Goal: Transaction & Acquisition: Book appointment/travel/reservation

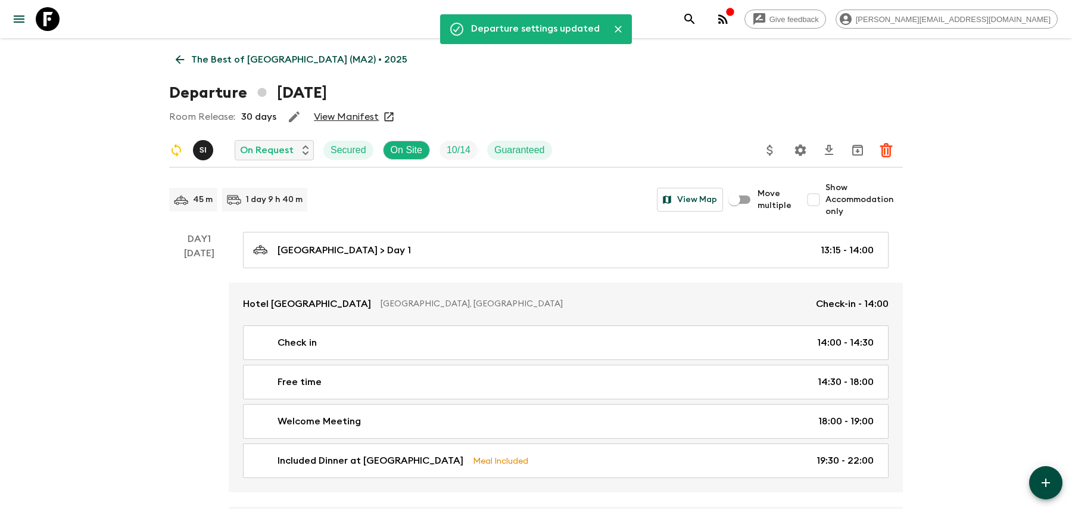
click at [702, 21] on button "search adventures" at bounding box center [690, 19] width 24 height 24
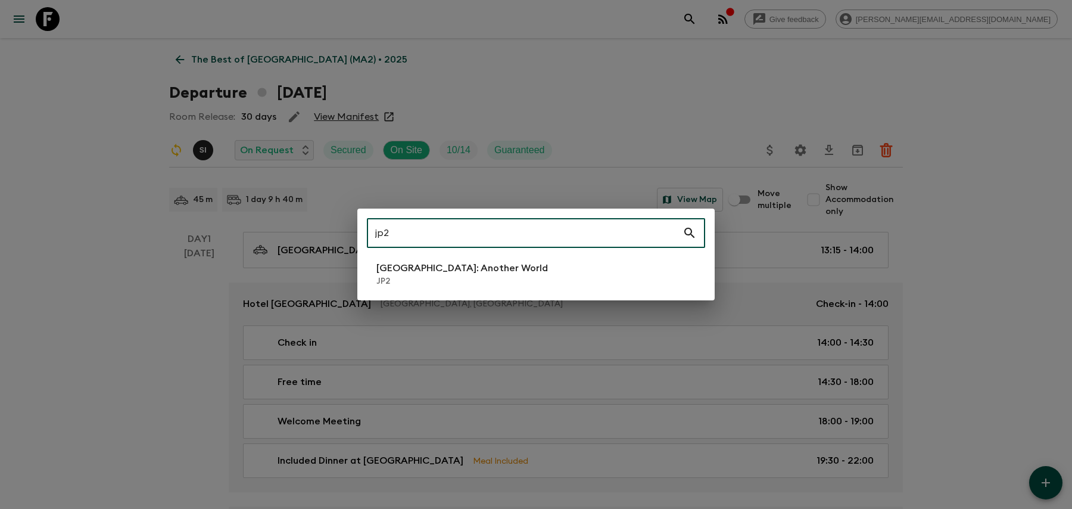
type input "jp2"
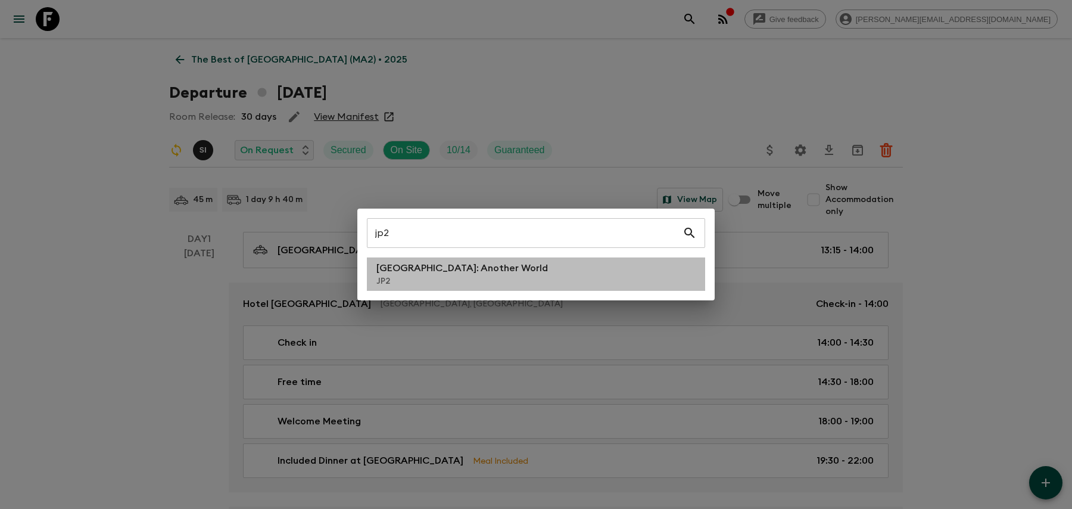
click at [492, 276] on li "[GEOGRAPHIC_DATA]: Another World JP2" at bounding box center [536, 273] width 338 height 33
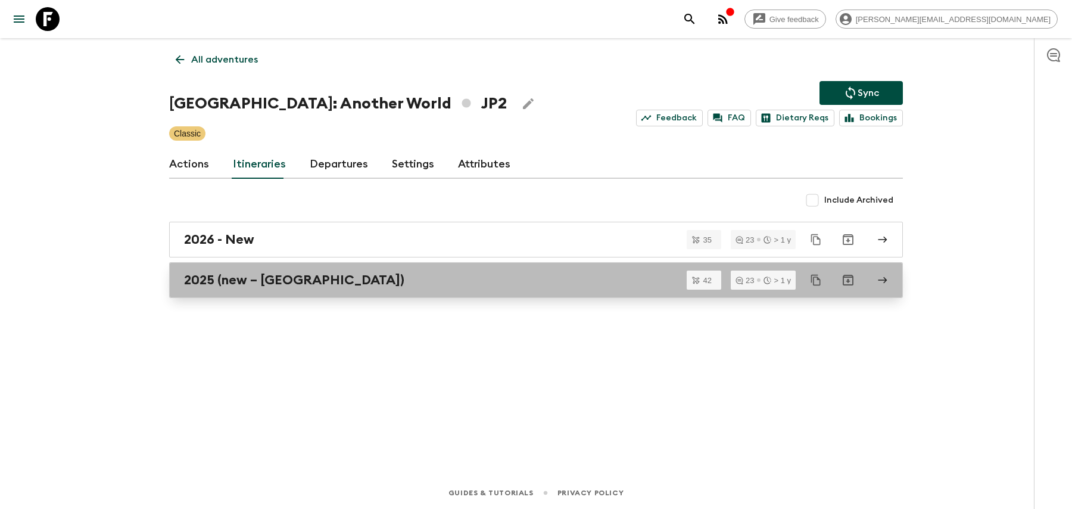
click at [401, 282] on div "2025 (new – [GEOGRAPHIC_DATA])" at bounding box center [524, 279] width 681 height 15
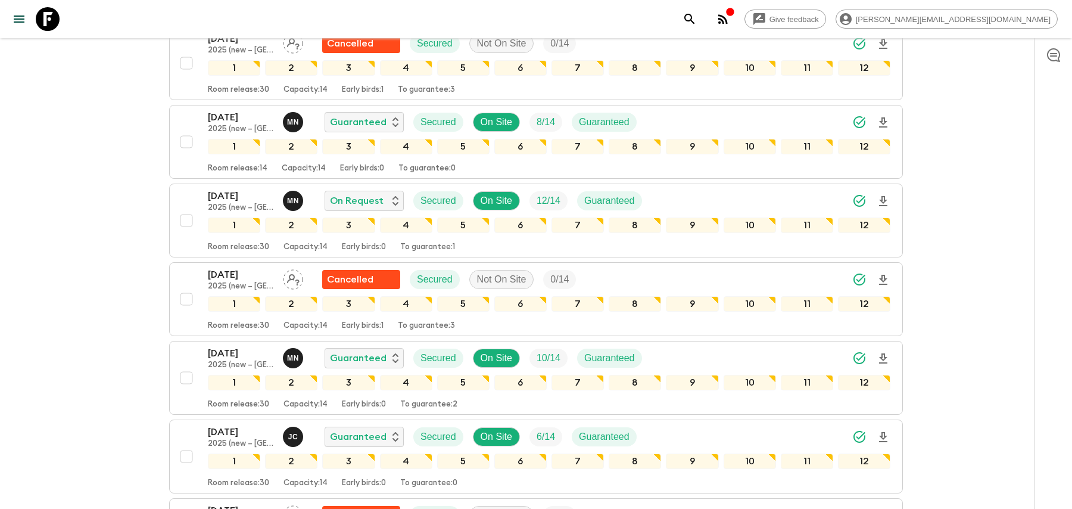
scroll to position [2360, 0]
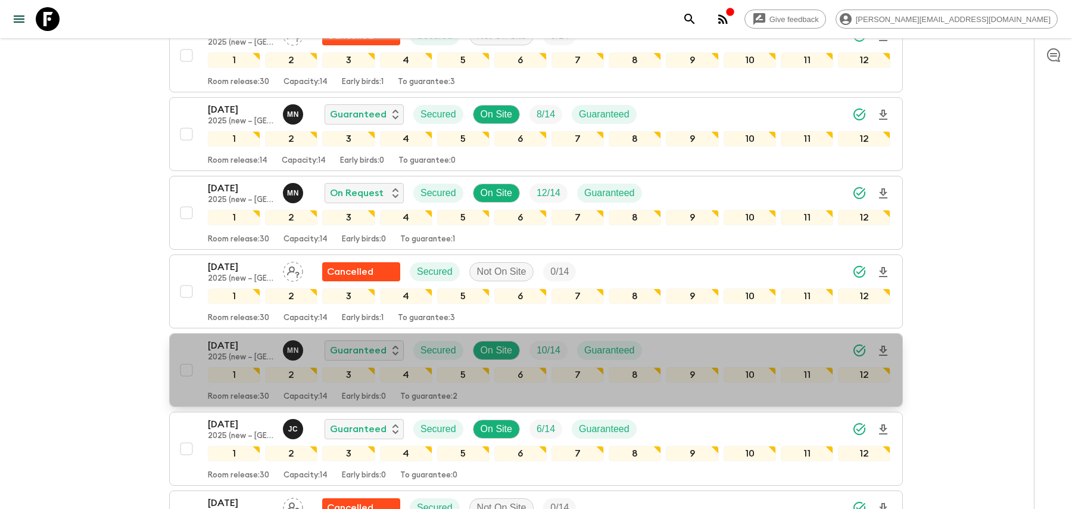
click at [681, 338] on div "[DATE] 2025 (new – [GEOGRAPHIC_DATA]) M N Guaranteed Secured On Site 10 / 14 Gu…" at bounding box center [549, 350] width 682 height 24
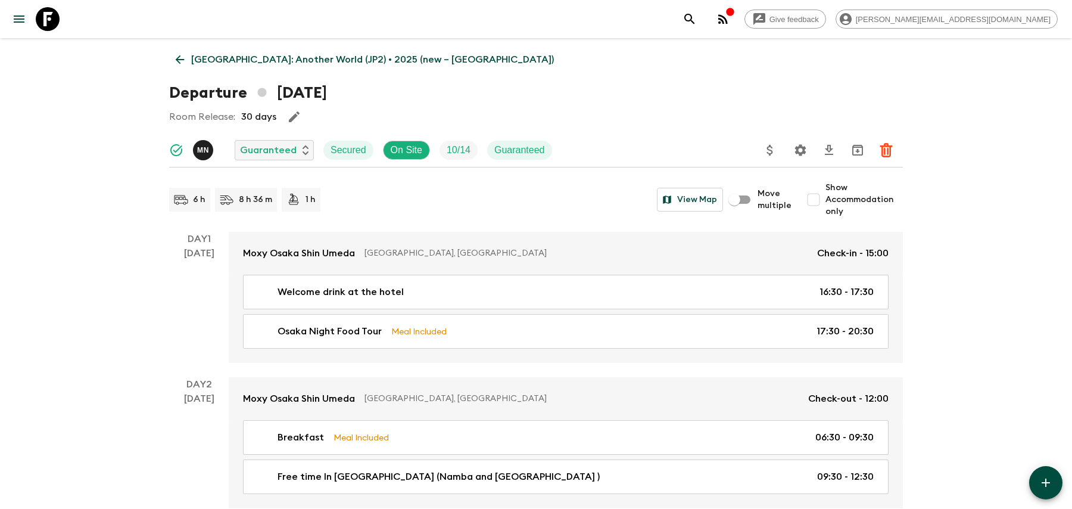
click at [802, 148] on icon "Settings" at bounding box center [800, 149] width 11 height 11
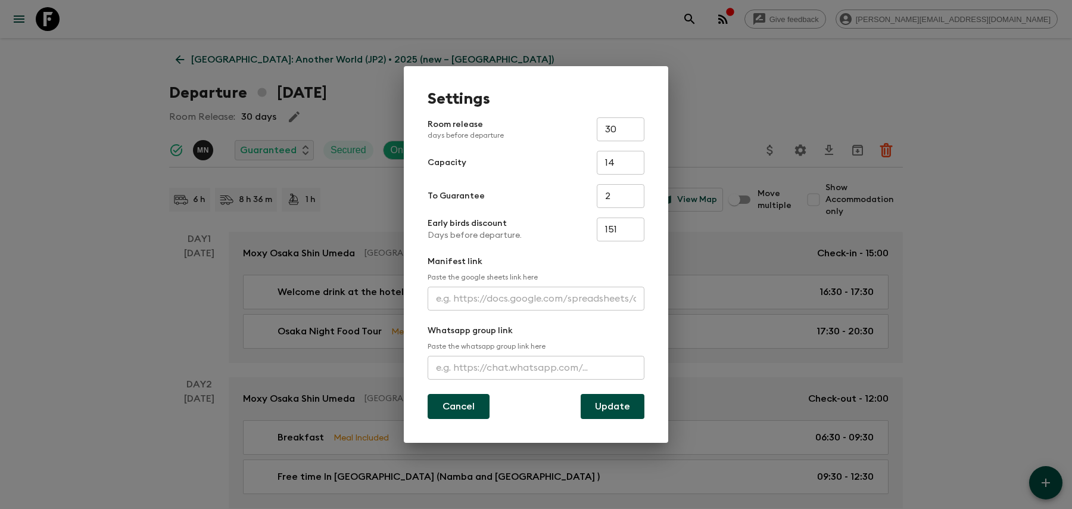
click at [441, 408] on button "Cancel" at bounding box center [459, 406] width 62 height 25
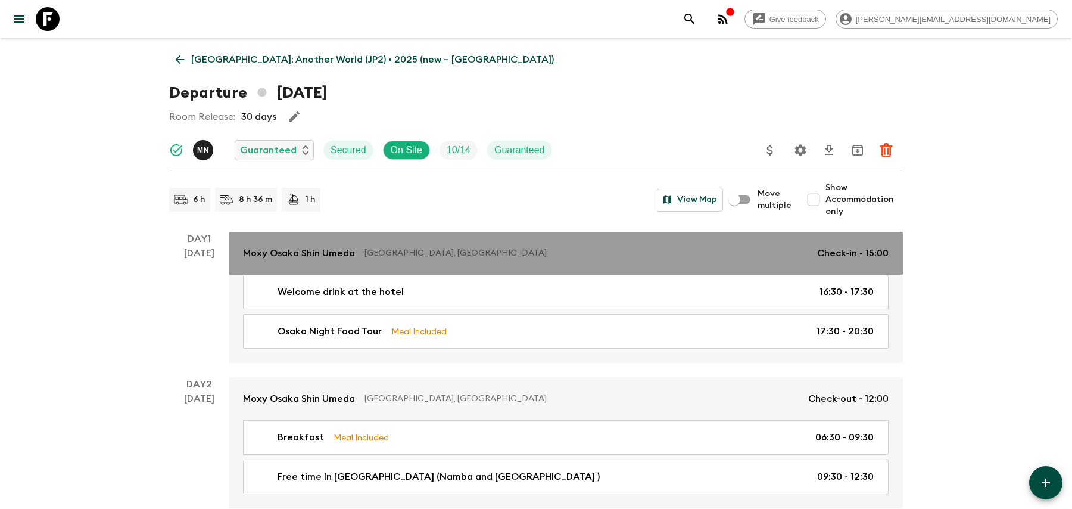
click at [418, 257] on p "[GEOGRAPHIC_DATA], [GEOGRAPHIC_DATA]" at bounding box center [585, 253] width 443 height 12
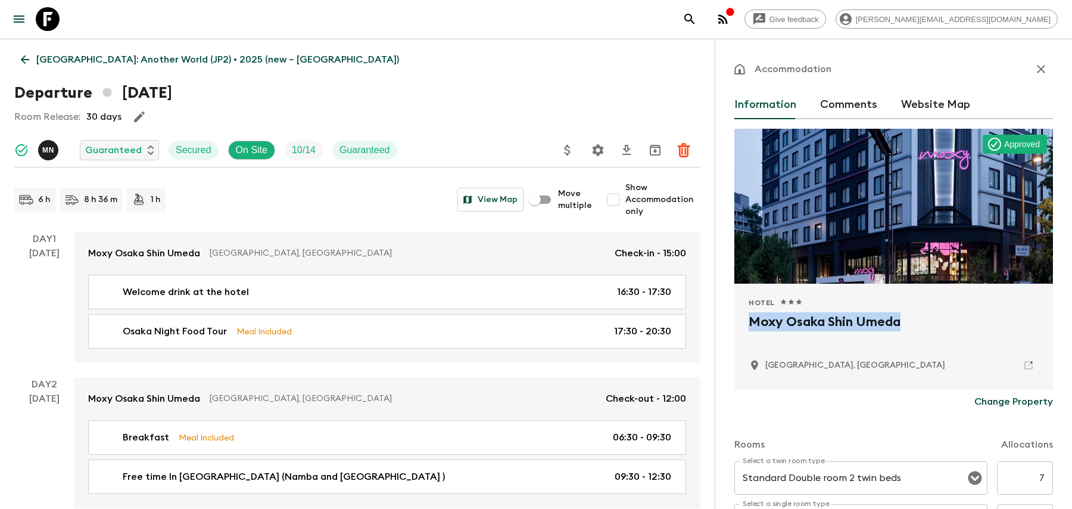
drag, startPoint x: 912, startPoint y: 327, endPoint x: 743, endPoint y: 323, distance: 169.2
click at [743, 323] on div "Hotel 1 Star 2 Stars 3 Stars 4 Stars 5 Stars Moxy Osaka Shin Umeda [GEOGRAPHIC_…" at bounding box center [893, 336] width 319 height 106
copy h2 "Moxy Osaka Shin Umeda"
